Goal: Information Seeking & Learning: Find specific page/section

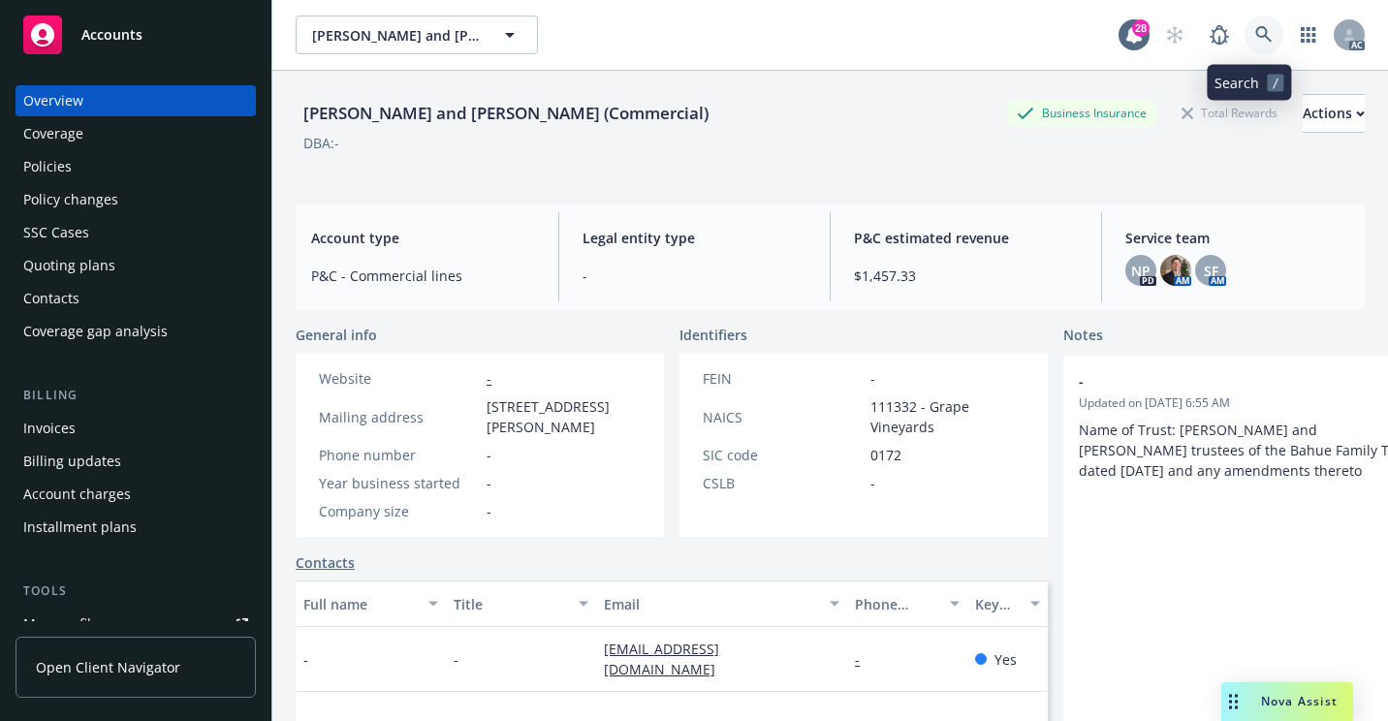
click at [1255, 35] on icon at bounding box center [1263, 34] width 17 height 17
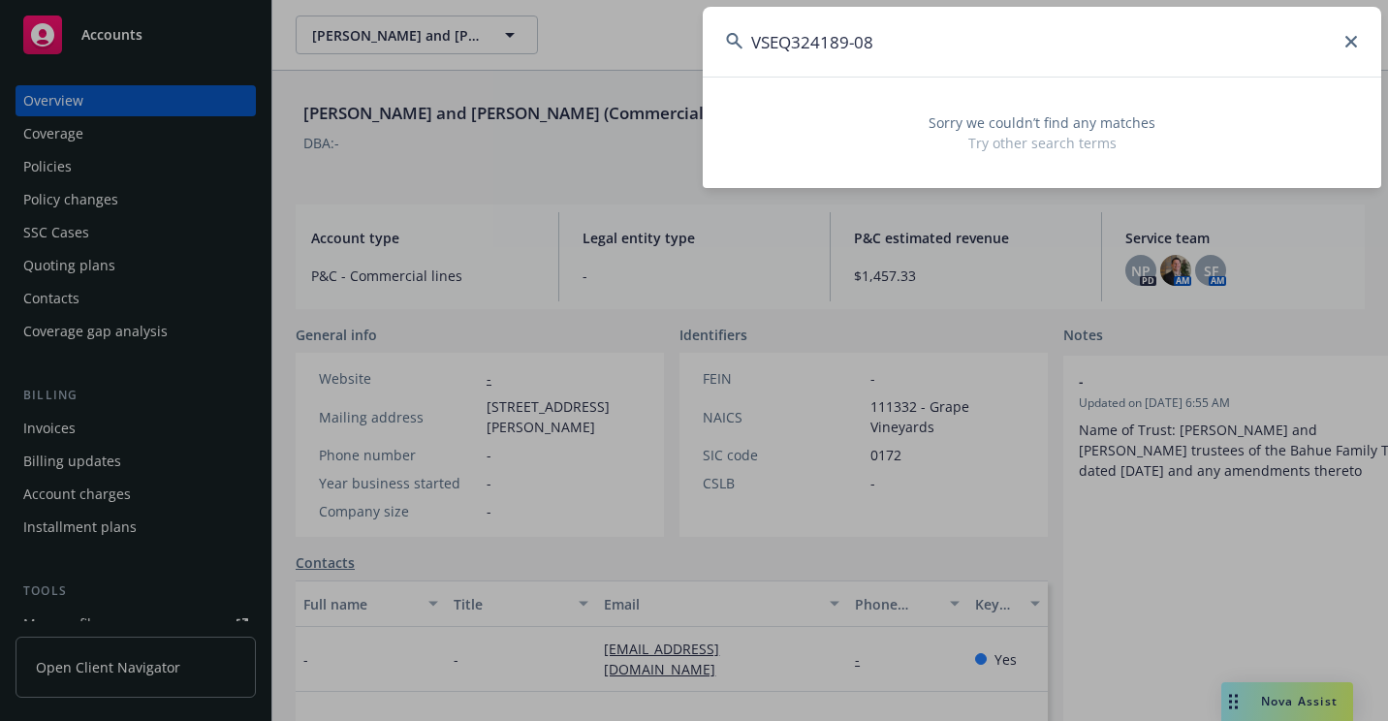
drag, startPoint x: 925, startPoint y: 20, endPoint x: 485, endPoint y: 76, distance: 444.4
click at [484, 76] on div "VSEQ324189-08 Sorry we couldn’t find any matches Try other search terms" at bounding box center [694, 360] width 1388 height 721
paste input "6056678973117"
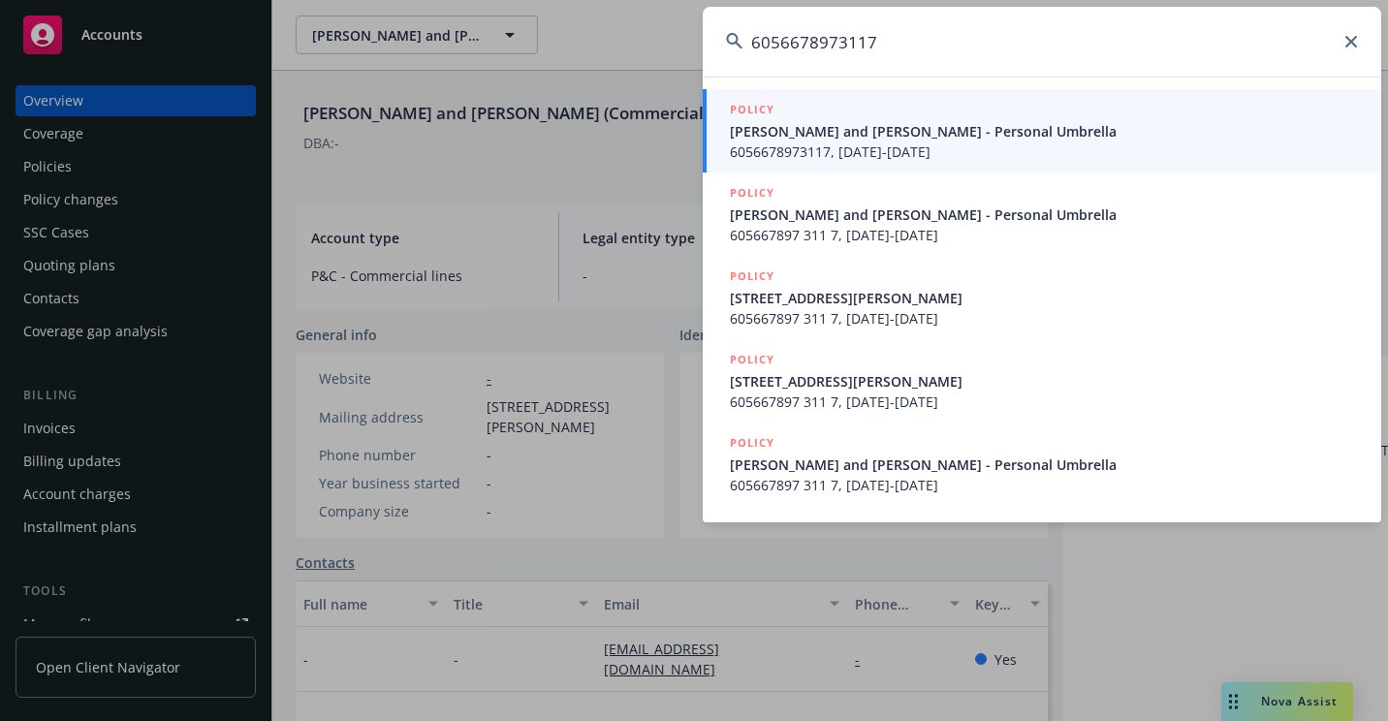
type input "6056678973117"
drag, startPoint x: 772, startPoint y: 144, endPoint x: 642, endPoint y: 203, distance: 143.6
click at [772, 144] on span "6056678973117, [DATE]-[DATE]" at bounding box center [1044, 151] width 628 height 20
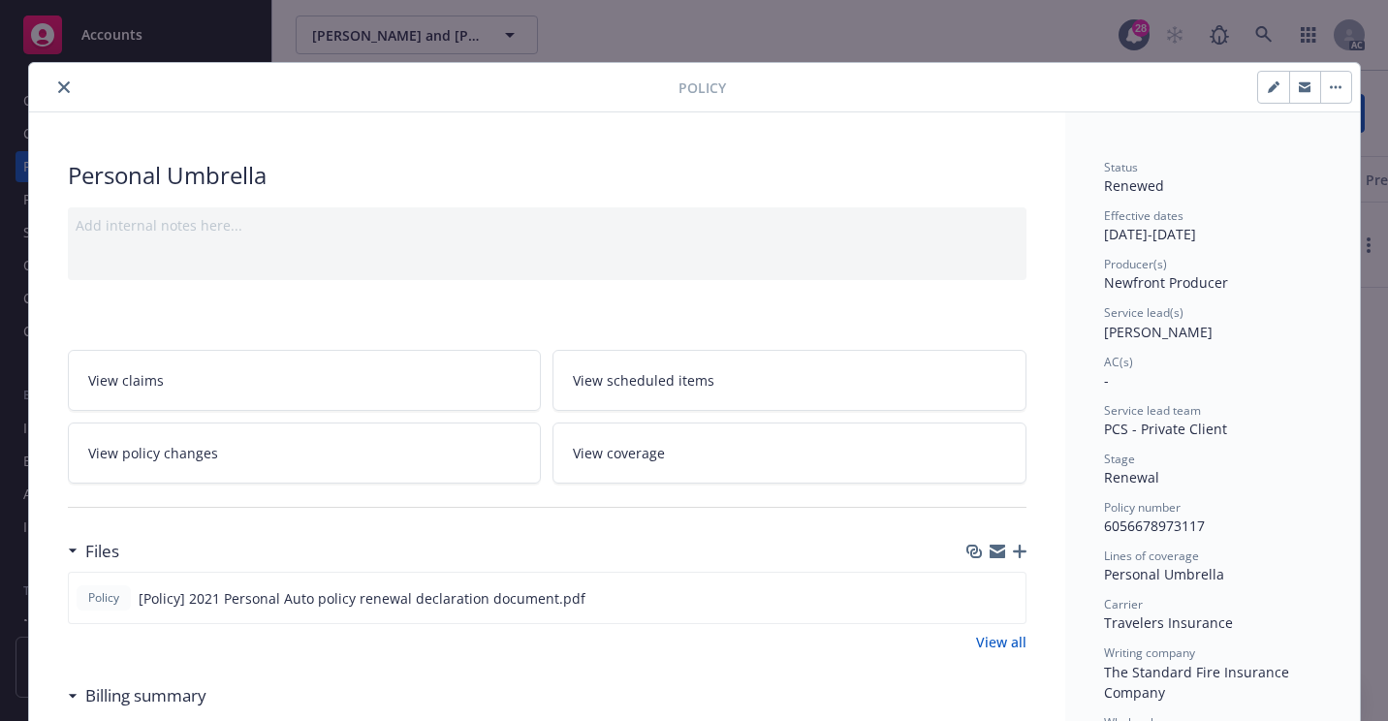
click at [67, 90] on button "close" at bounding box center [63, 87] width 23 height 23
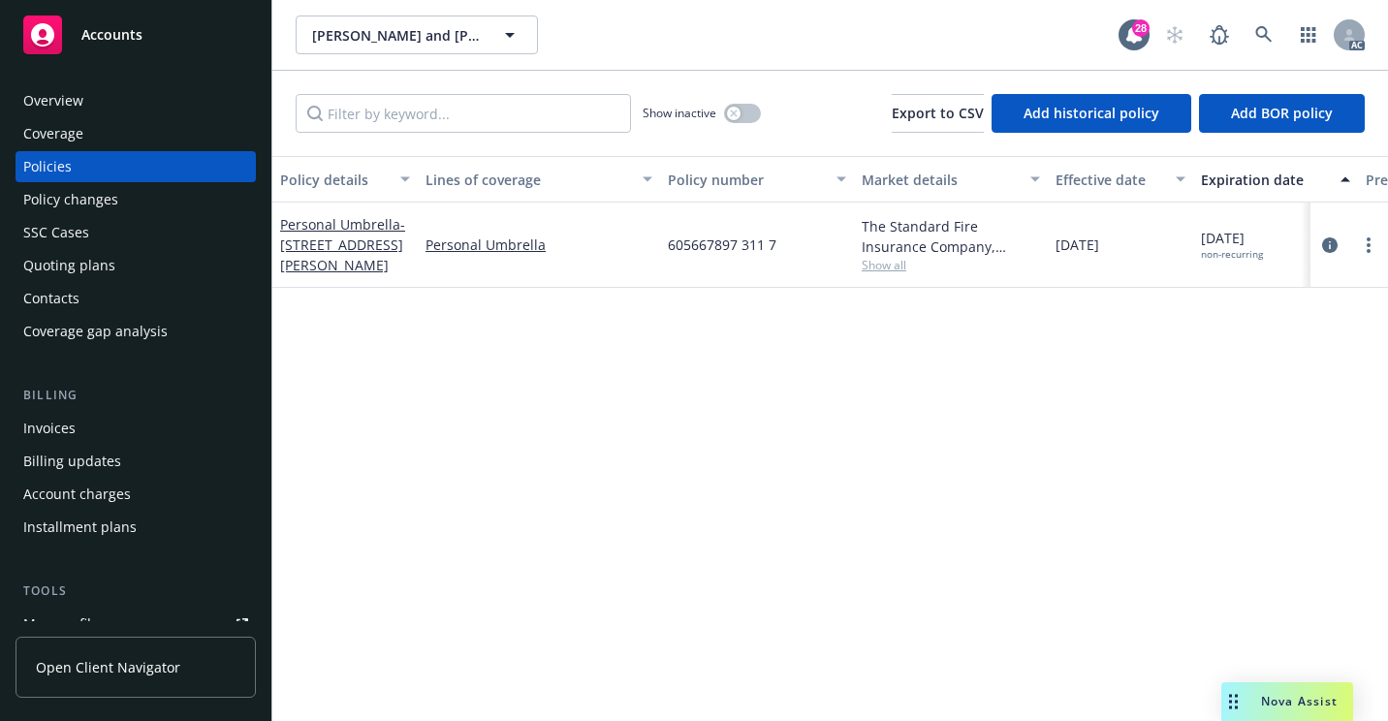
click at [83, 102] on div "Overview" at bounding box center [135, 100] width 225 height 31
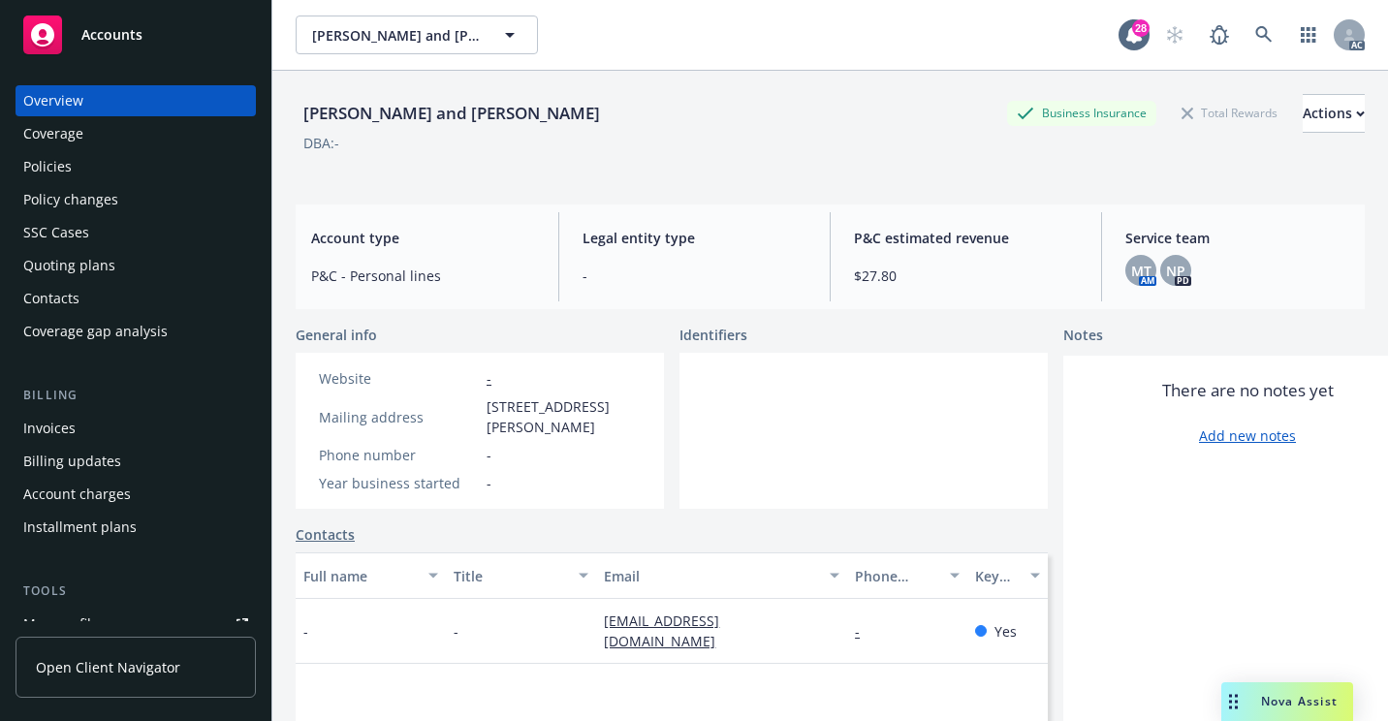
drag, startPoint x: 50, startPoint y: 161, endPoint x: 99, endPoint y: 217, distance: 74.2
click at [50, 161] on div "Policies" at bounding box center [47, 166] width 48 height 31
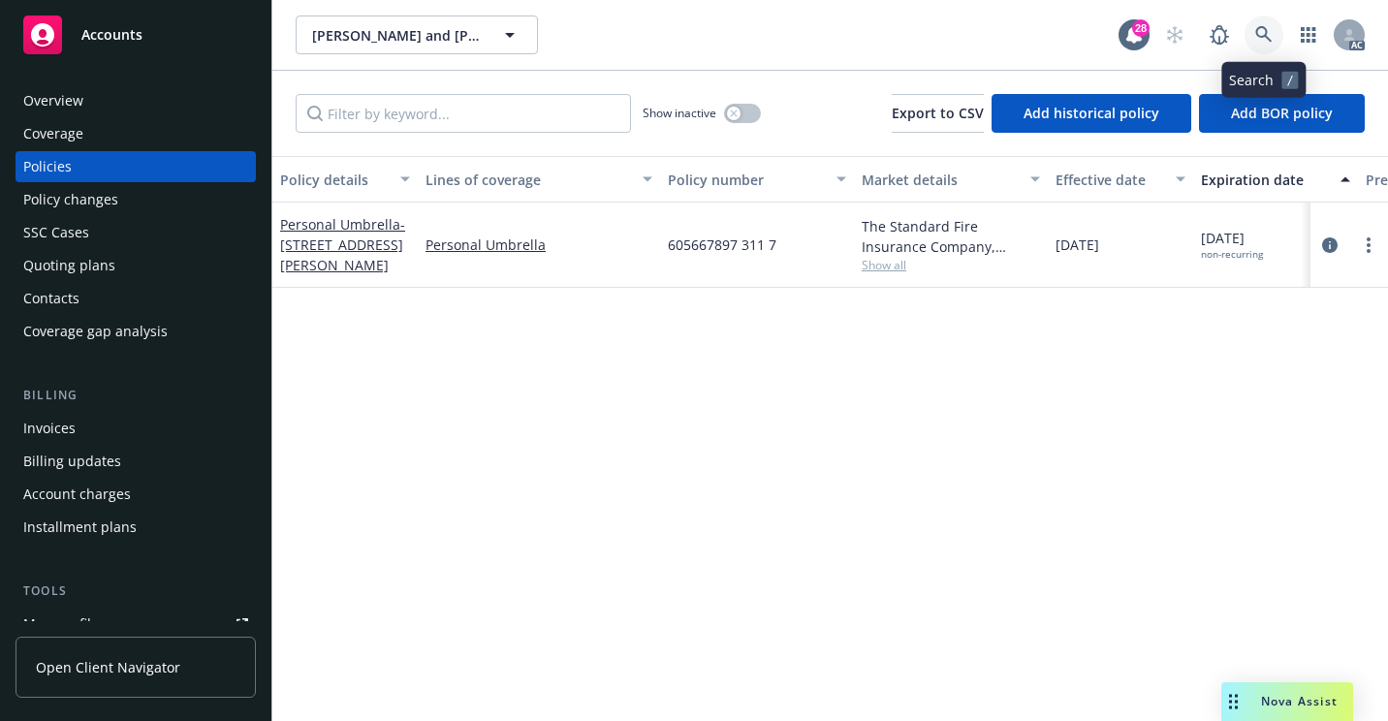
click at [1256, 32] on icon at bounding box center [1263, 34] width 16 height 16
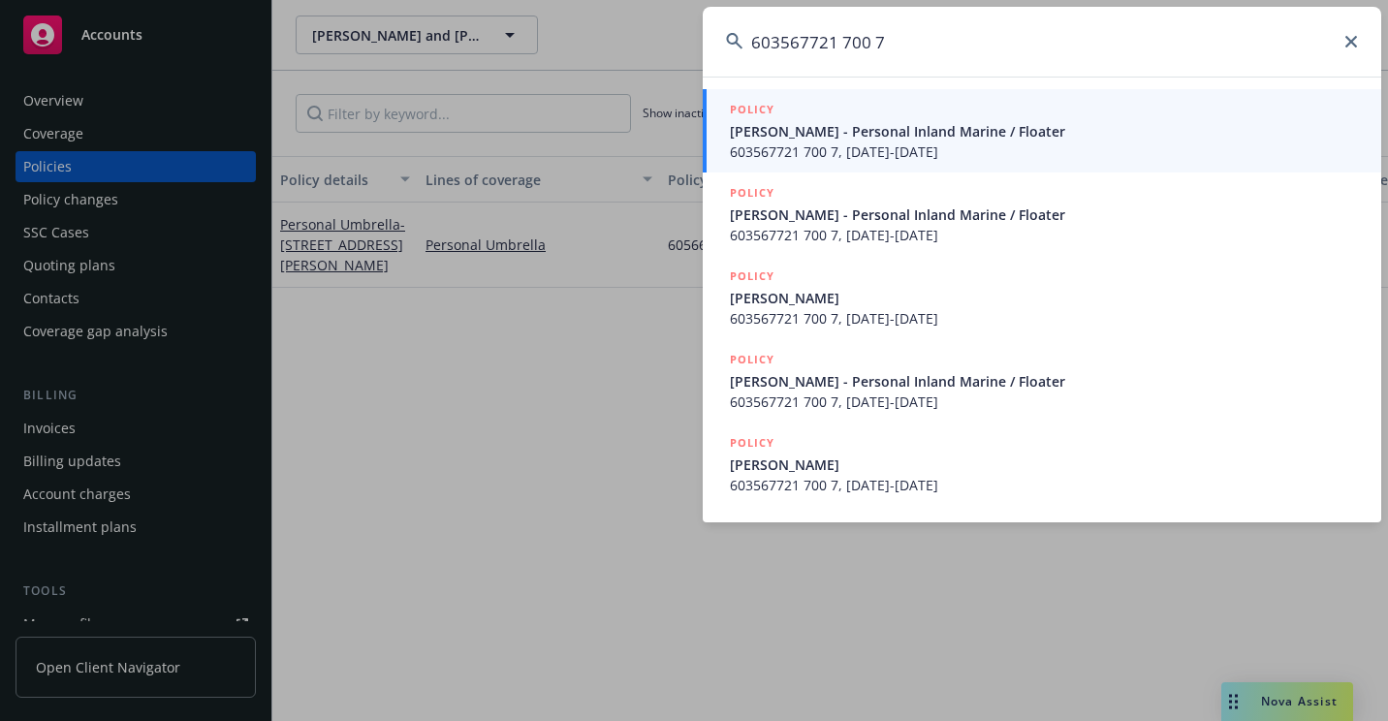
type input "603567721 700 7"
click at [753, 123] on span "[PERSON_NAME] - Personal Inland Marine / Floater" at bounding box center [1044, 131] width 628 height 20
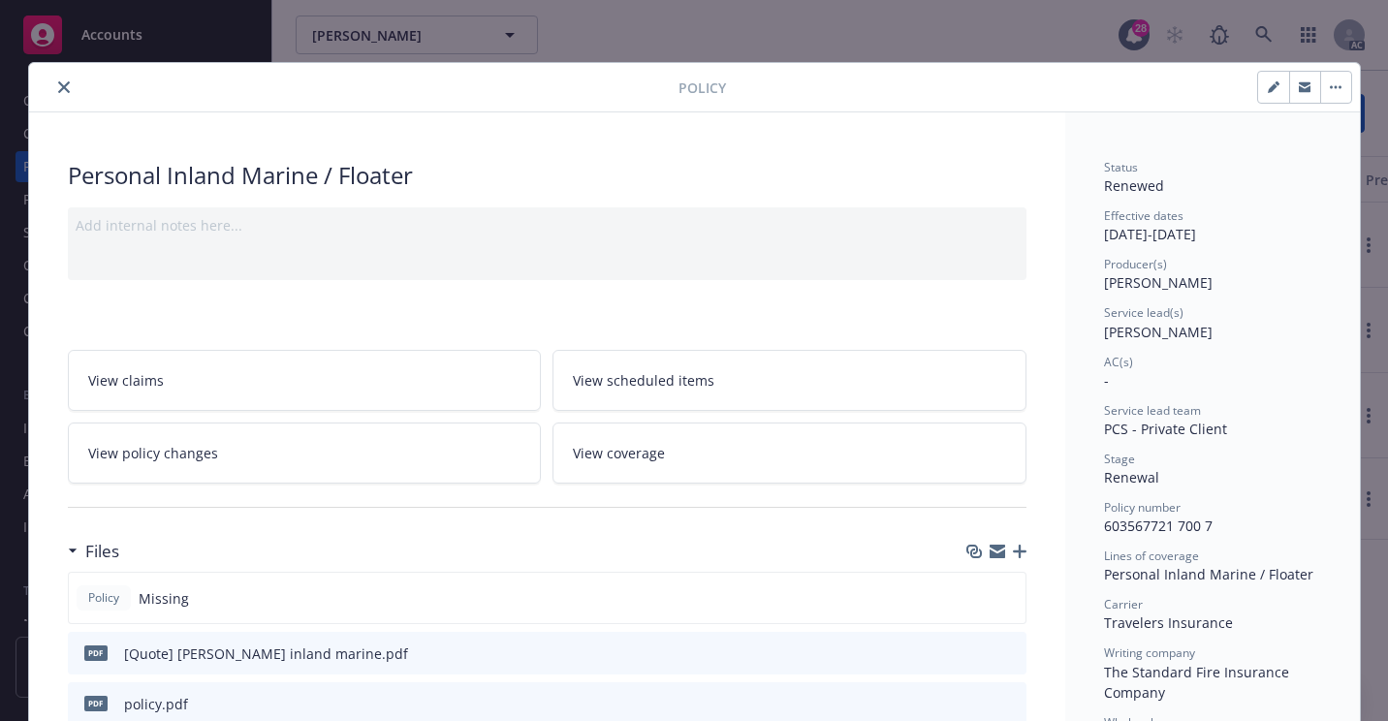
click at [58, 89] on icon "close" at bounding box center [64, 87] width 12 height 12
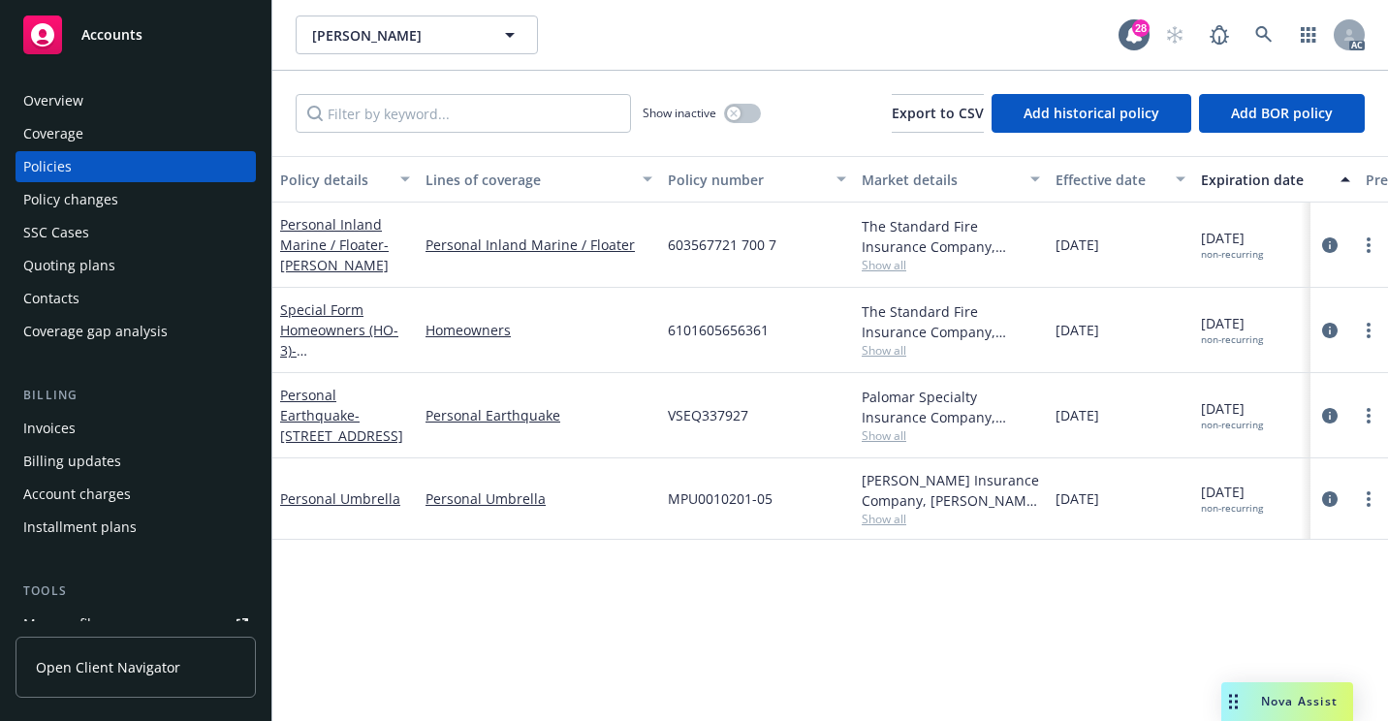
click at [111, 108] on div "Overview" at bounding box center [135, 100] width 225 height 31
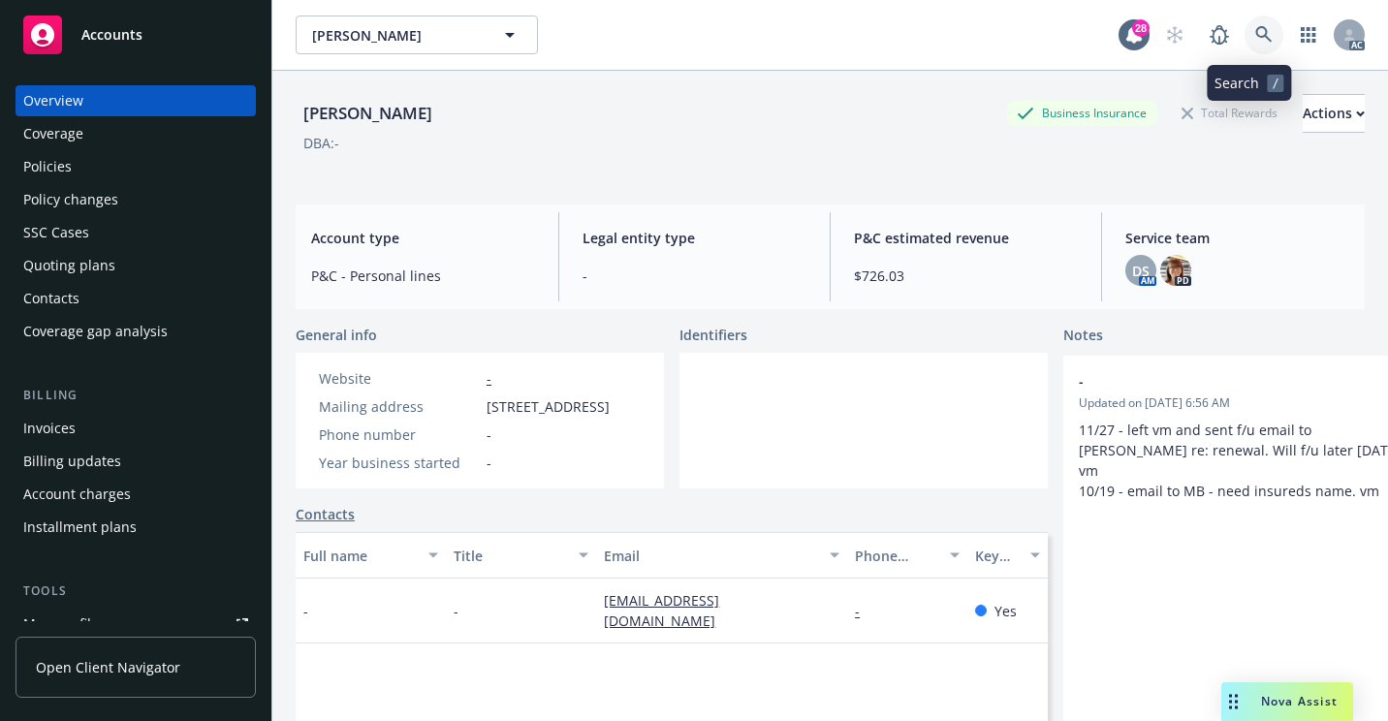
click at [1255, 39] on icon at bounding box center [1263, 34] width 17 height 17
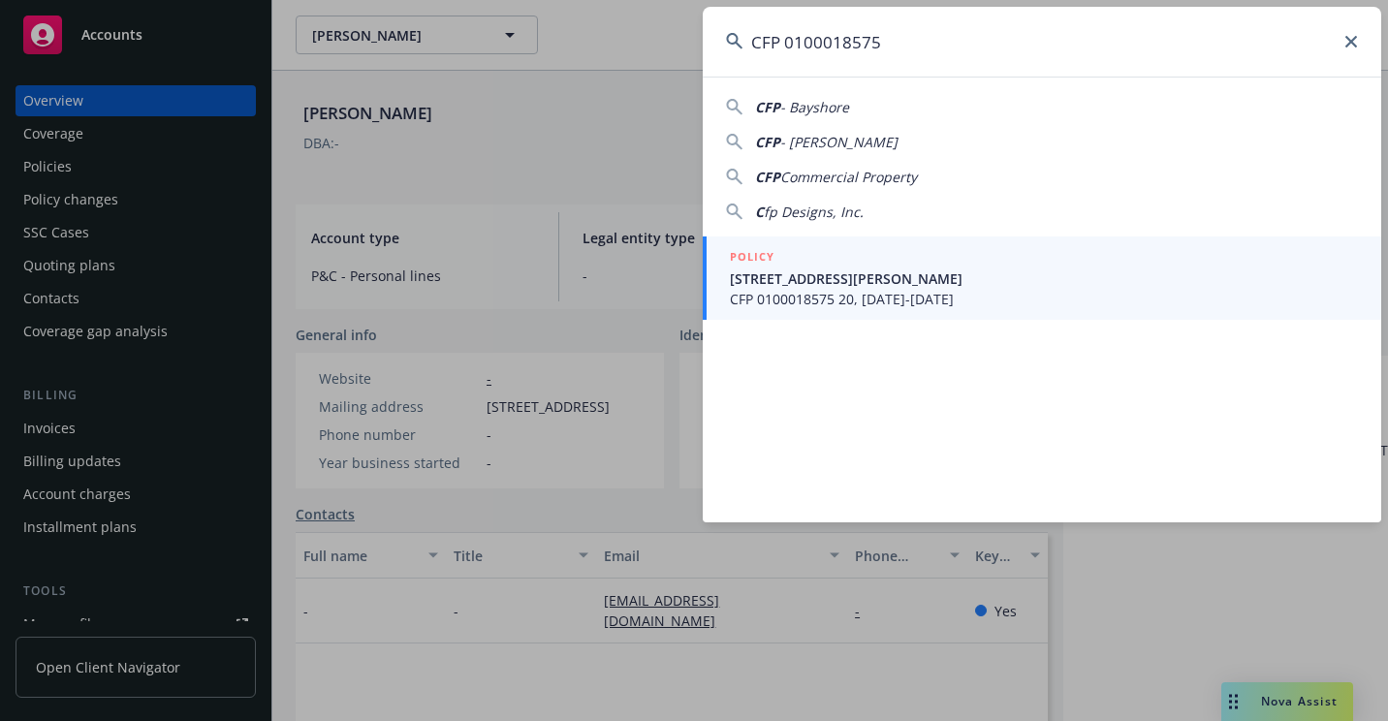
type input "CFP 0100018575"
drag, startPoint x: 833, startPoint y: 281, endPoint x: 748, endPoint y: 336, distance: 101.6
click at [833, 281] on span "[STREET_ADDRESS][PERSON_NAME]" at bounding box center [1044, 278] width 628 height 20
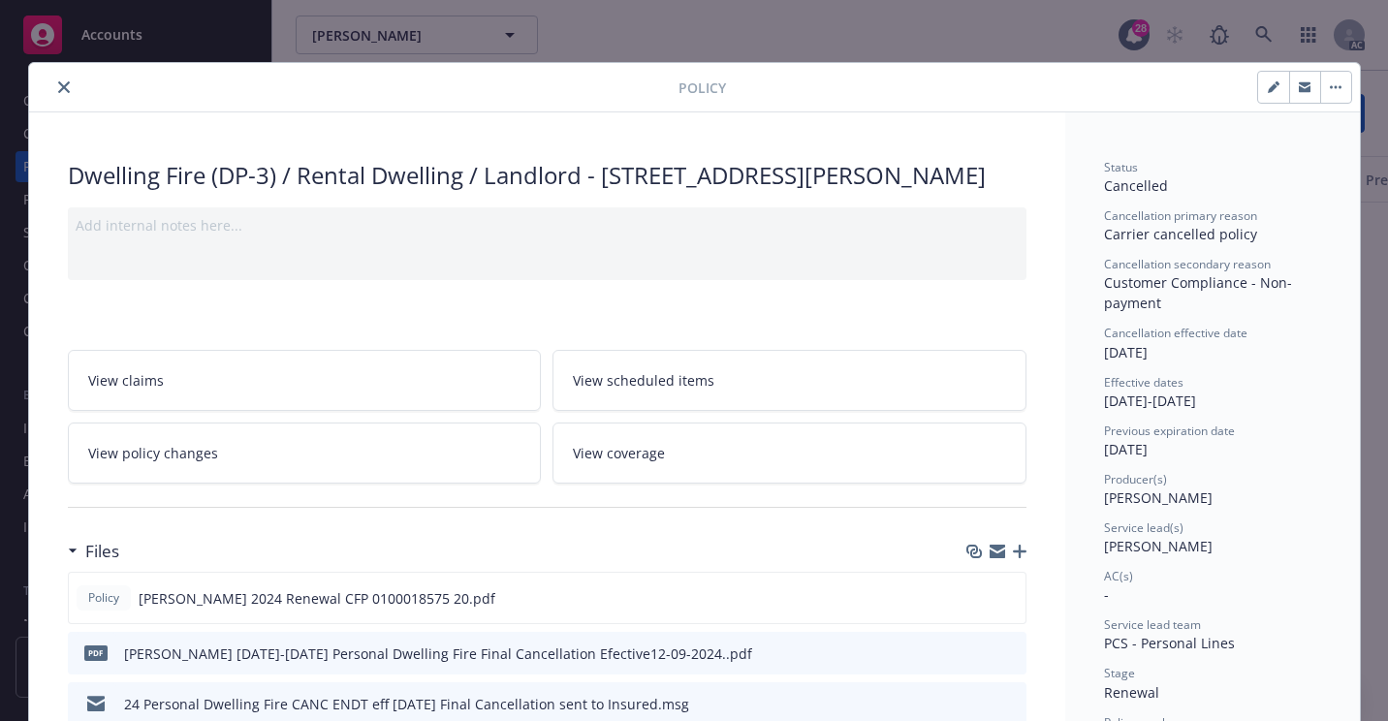
click at [58, 88] on icon "close" at bounding box center [64, 87] width 12 height 12
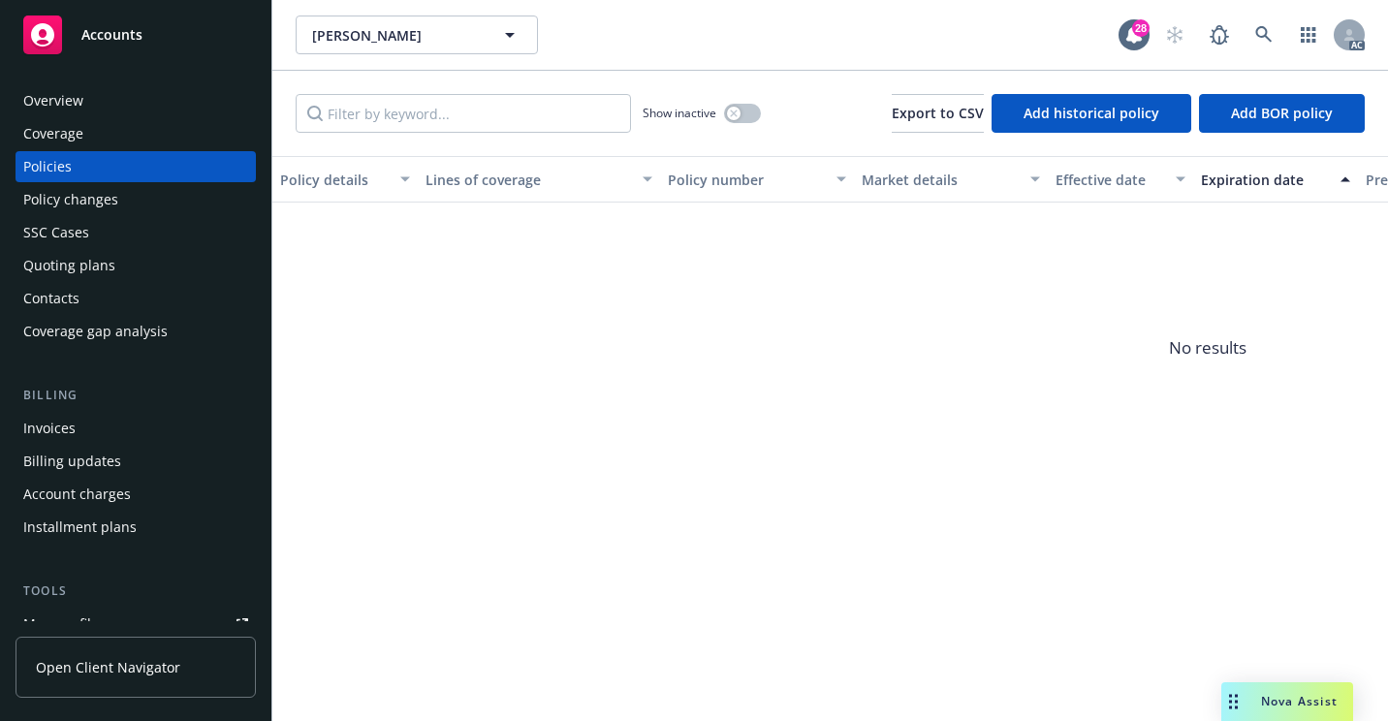
click at [96, 100] on div "Overview" at bounding box center [135, 100] width 225 height 31
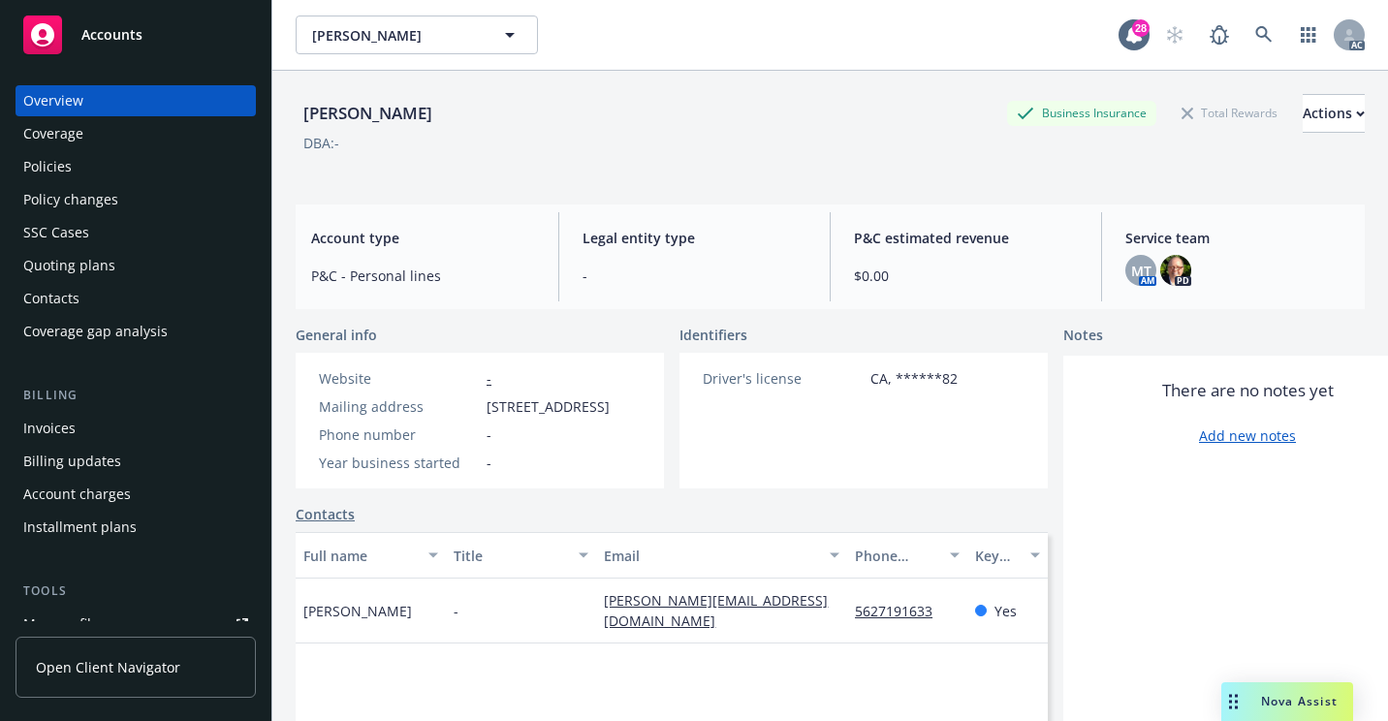
click at [105, 171] on div "Policies" at bounding box center [135, 166] width 225 height 31
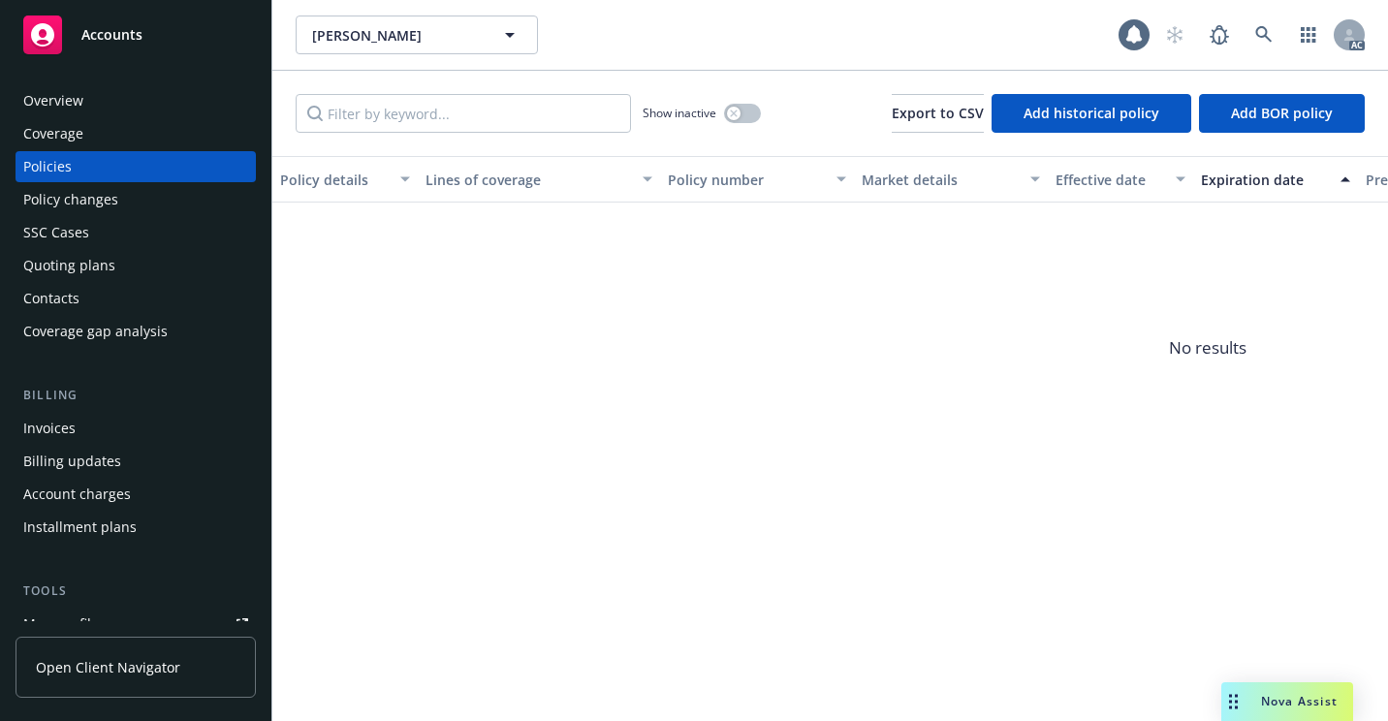
click at [82, 226] on div "SSC Cases" at bounding box center [56, 232] width 66 height 31
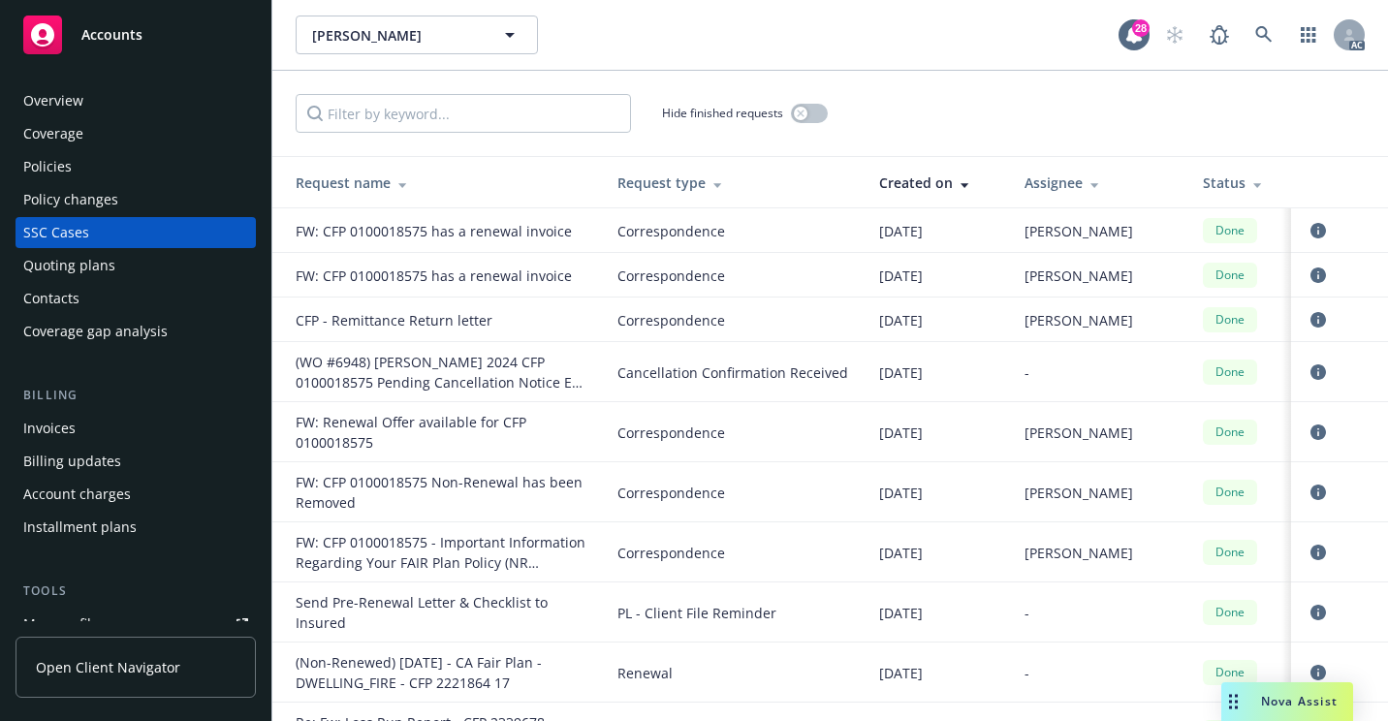
click at [781, 53] on div "[PERSON_NAME] [PERSON_NAME]" at bounding box center [707, 35] width 823 height 39
click at [1273, 32] on link at bounding box center [1263, 35] width 39 height 39
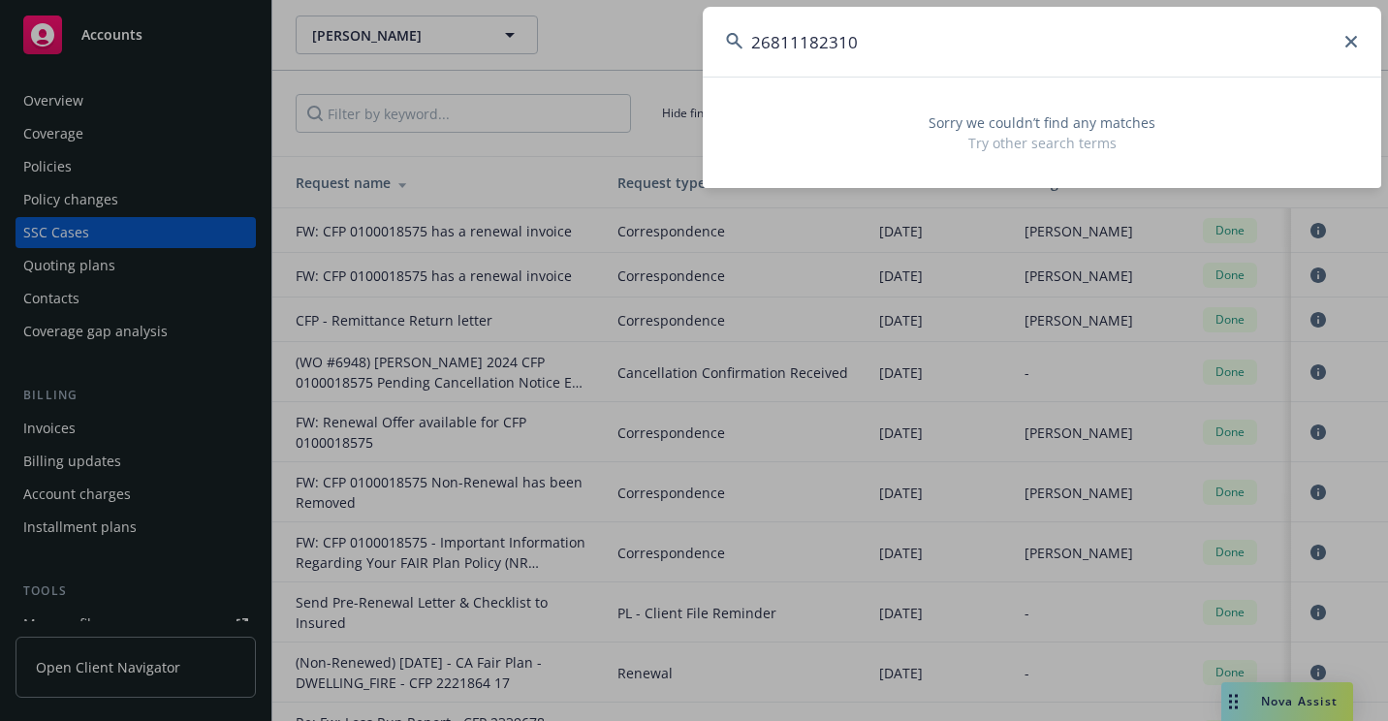
type input "26811182310"
